Goal: Information Seeking & Learning: Understand process/instructions

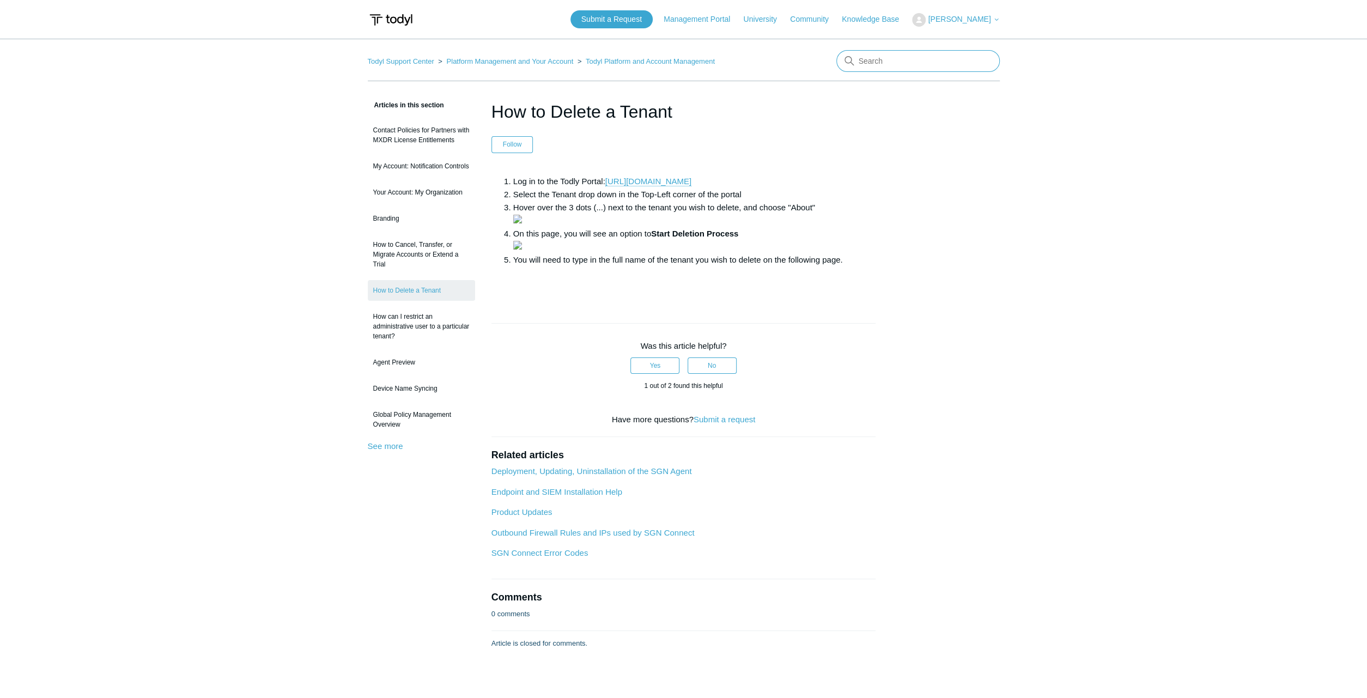
click at [889, 55] on input "Search" at bounding box center [917, 61] width 163 height 22
type input "uninstall todyl"
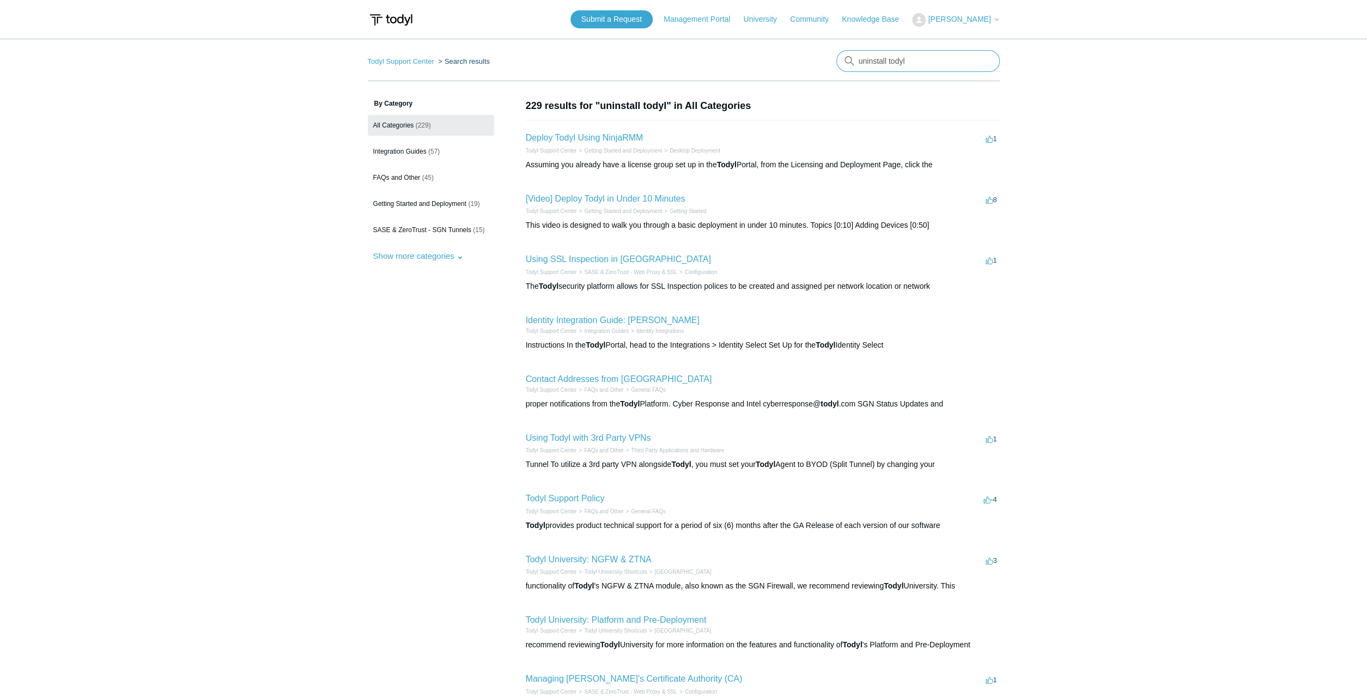
click at [901, 62] on input "uninstall todyl" at bounding box center [917, 61] width 163 height 22
type input "uninstall"
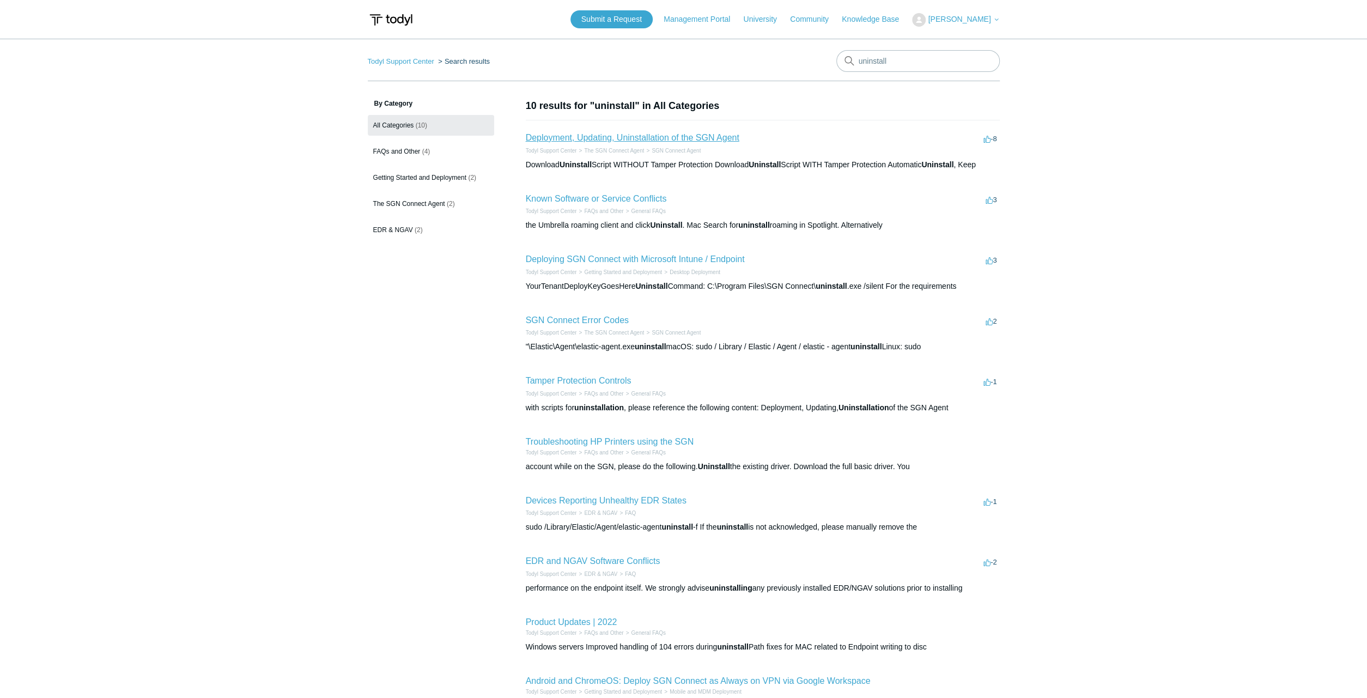
click at [726, 139] on link "Deployment, Updating, Uninstallation of the SGN Agent" at bounding box center [633, 137] width 214 height 9
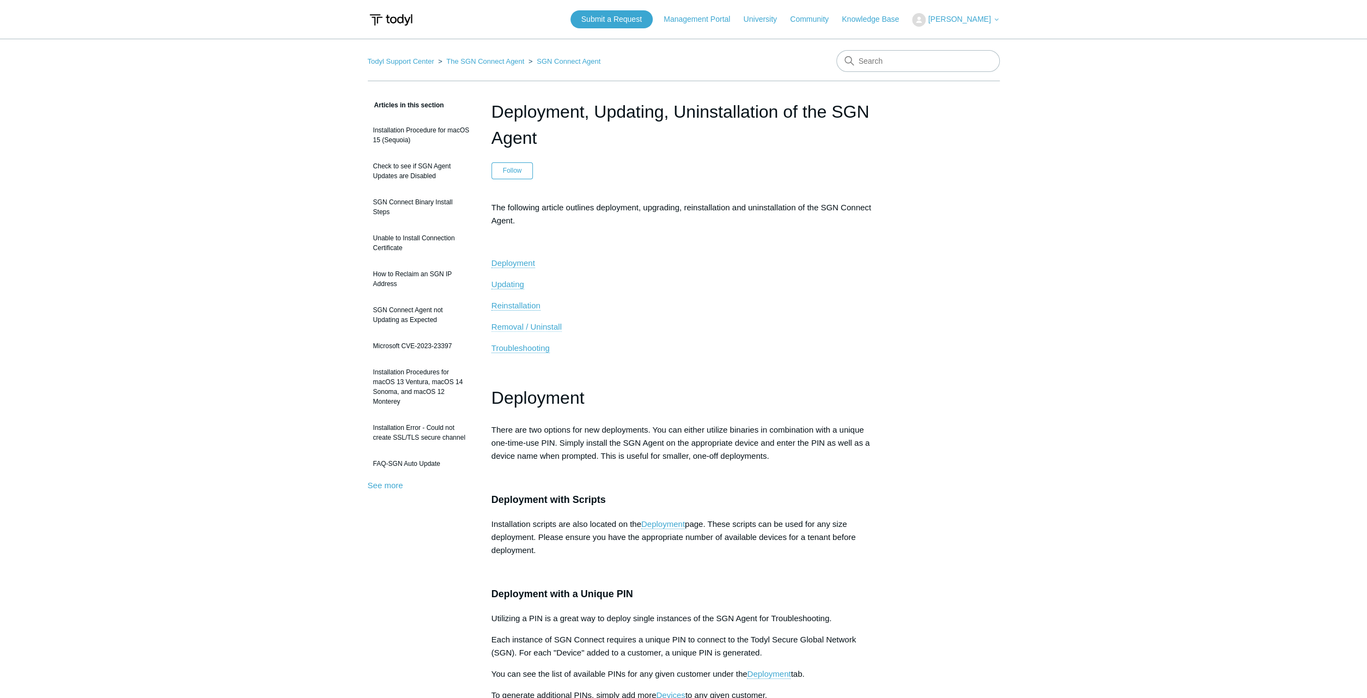
click at [542, 325] on span "Removal / Uninstall" at bounding box center [527, 326] width 70 height 9
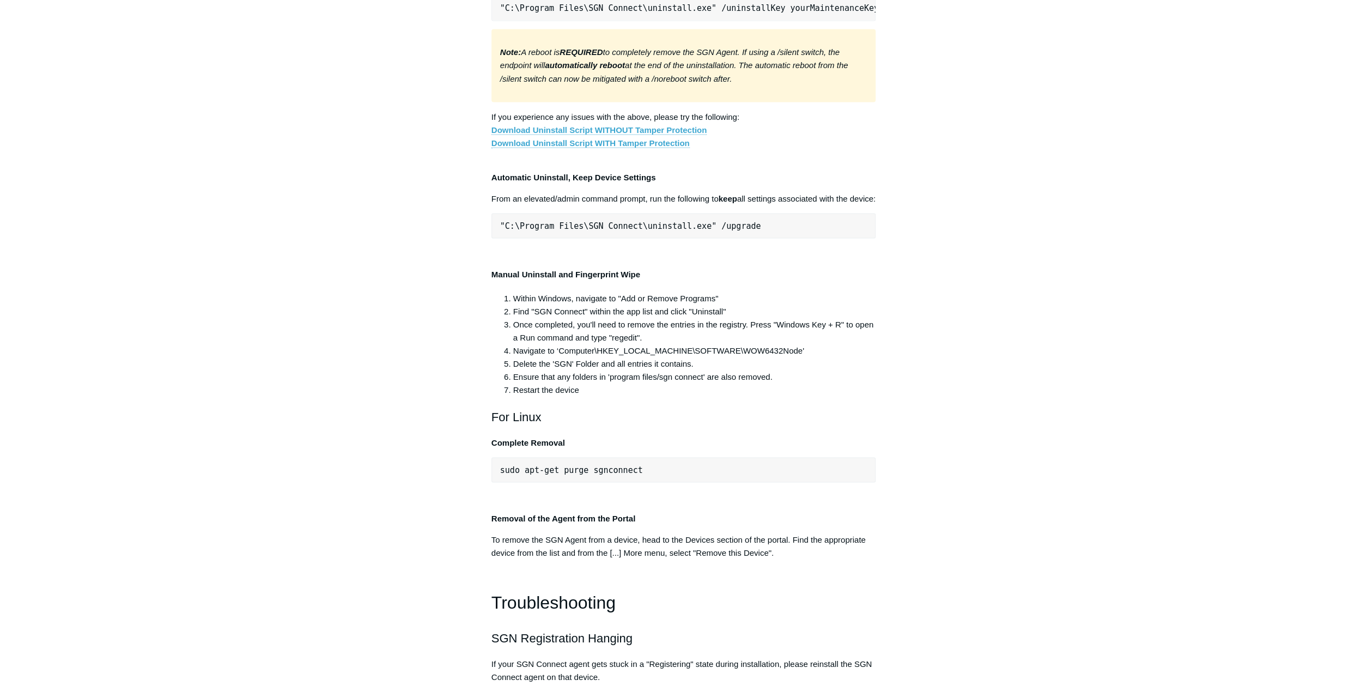
scroll to position [1977, 0]
click at [643, 21] on pre ""C:\Program Files\SGN Connect\uninstall.exe" /uninstallKey yourMaintenanceKeyHe…" at bounding box center [684, 8] width 385 height 25
click at [605, 21] on pre ""C:\Program Files\SGN Connect\uninstall.exe" /uninstallKey yourMaintenanceKeyHe…" at bounding box center [684, 8] width 385 height 25
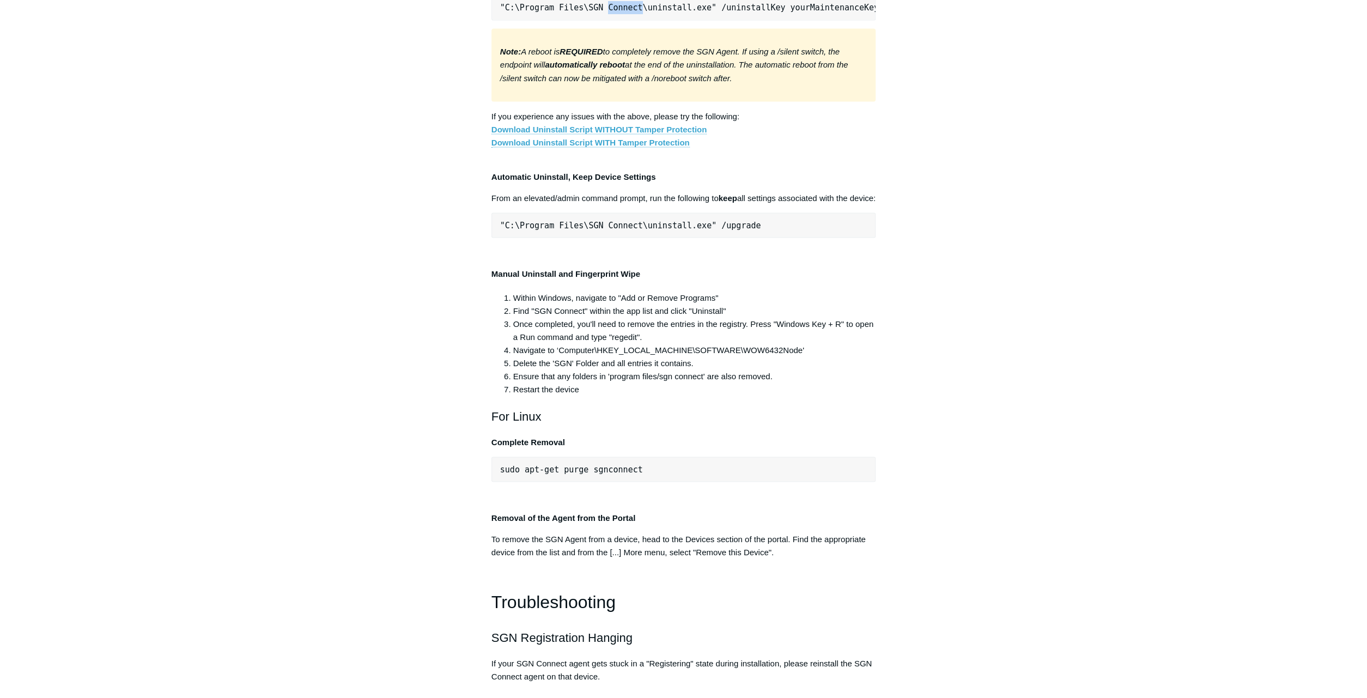
click at [605, 21] on pre ""C:\Program Files\SGN Connect\uninstall.exe" /uninstallKey yourMaintenanceKeyHe…" at bounding box center [684, 8] width 385 height 25
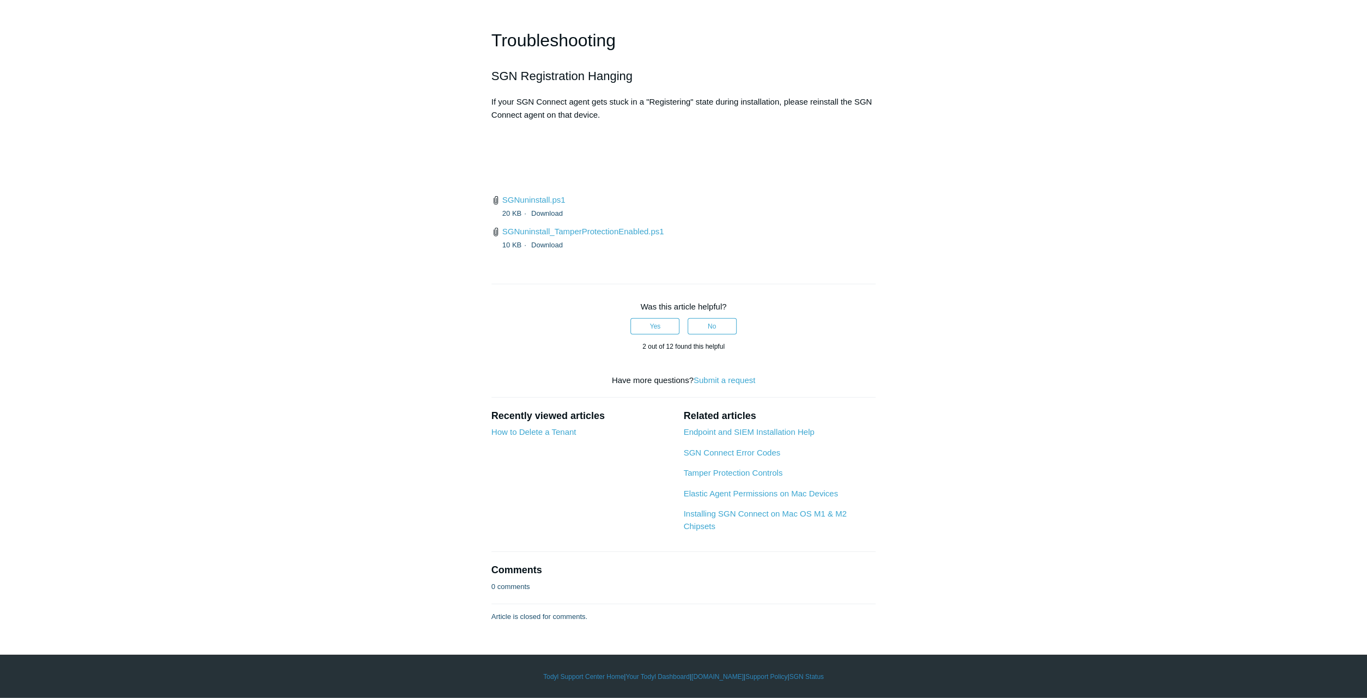
scroll to position [2940, 0]
